Goal: Task Accomplishment & Management: Use online tool/utility

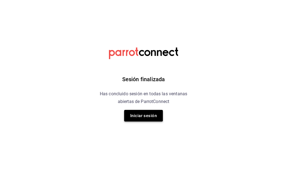
click at [144, 116] on button "Iniciar sesión" at bounding box center [143, 116] width 39 height 12
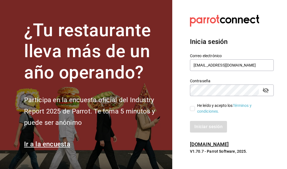
click at [194, 108] on input "He leído y acepto los Términos y condiciones." at bounding box center [192, 108] width 5 height 5
checkbox input "true"
click at [197, 124] on button "Iniciar sesión" at bounding box center [209, 127] width 38 height 12
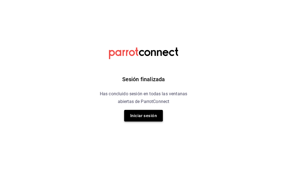
click at [137, 113] on button "Iniciar sesión" at bounding box center [143, 116] width 39 height 12
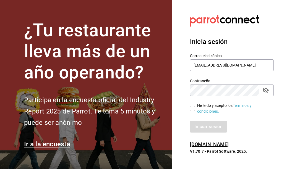
click at [191, 108] on input "He leído y acepto los Términos y condiciones." at bounding box center [192, 108] width 5 height 5
checkbox input "true"
click at [204, 130] on button "Iniciar sesión" at bounding box center [209, 127] width 38 height 12
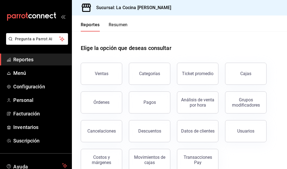
click at [124, 24] on button "Resumen" at bounding box center [118, 26] width 19 height 9
